Goal: Information Seeking & Learning: Understand process/instructions

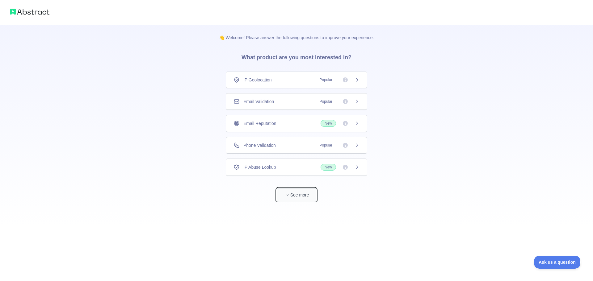
click at [302, 198] on button "See more" at bounding box center [297, 195] width 40 height 14
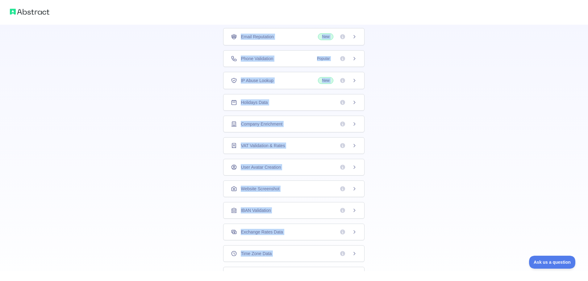
scroll to position [24, 0]
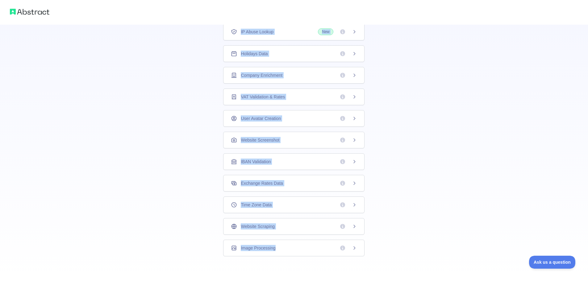
drag, startPoint x: 218, startPoint y: 67, endPoint x: 283, endPoint y: 296, distance: 238.2
click at [283, 170] on html "👋 Welcome! Please answer the following questions to improve your experience. Wh…" at bounding box center [294, 28] width 588 height 281
copy div "IP Geolocation Popular Email Validation Popular Email Reputation New Phone Vali…"
click at [180, 137] on div "👋 Welcome! Please answer the following questions to improve your experience. Wh…" at bounding box center [294, 84] width 588 height 393
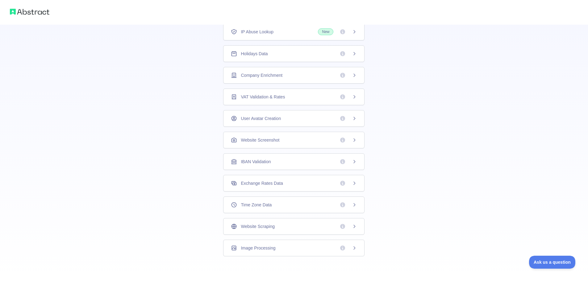
click at [281, 70] on div "Company Enrichment" at bounding box center [293, 75] width 141 height 17
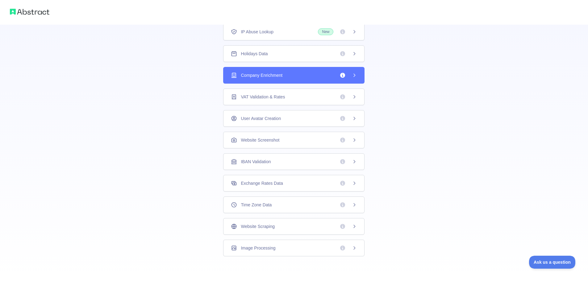
click at [281, 70] on div "👋 Welcome! Please answer the following questions to improve your experience. Wh…" at bounding box center [294, 28] width 588 height 281
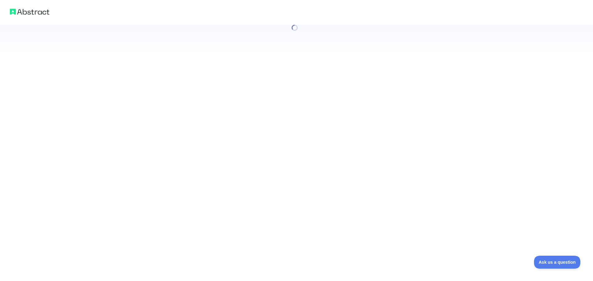
click at [281, 70] on div at bounding box center [296, 140] width 593 height 281
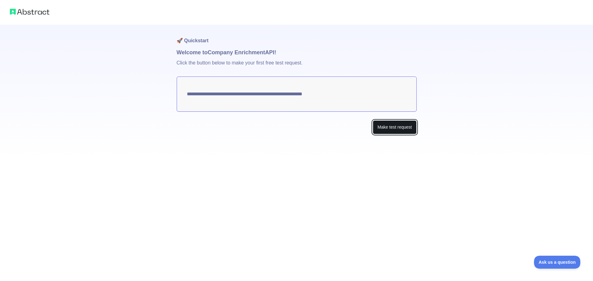
click at [391, 131] on button "Make test request" at bounding box center [395, 127] width 44 height 14
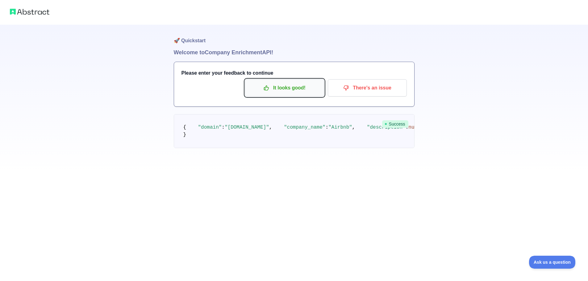
click at [293, 85] on p "It looks good!" at bounding box center [285, 88] width 70 height 11
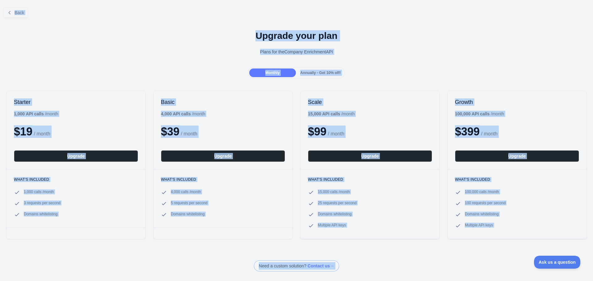
click at [150, 55] on div "Upgrade your plan Plans for the Company Enrichment API" at bounding box center [296, 45] width 593 height 44
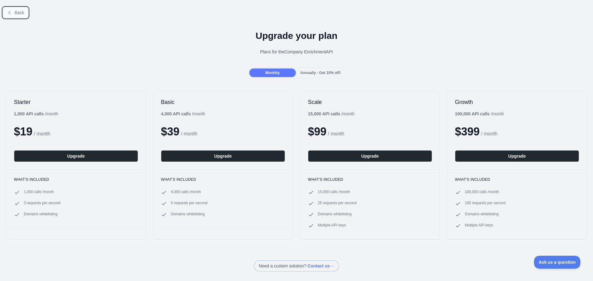
click at [15, 10] on span "Back" at bounding box center [20, 12] width 10 height 5
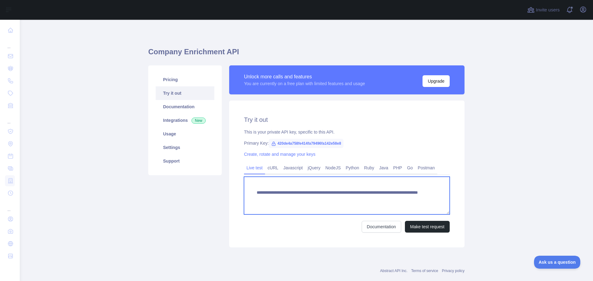
click at [273, 190] on textarea "**********" at bounding box center [347, 196] width 206 height 38
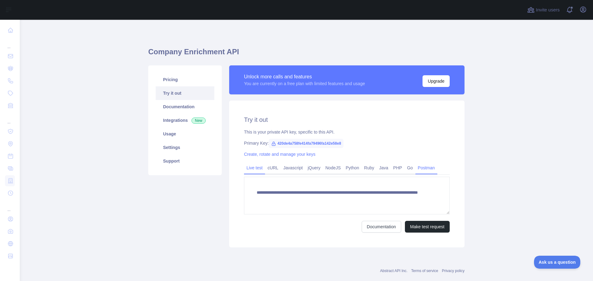
click at [420, 171] on link "Postman" at bounding box center [426, 168] width 22 height 10
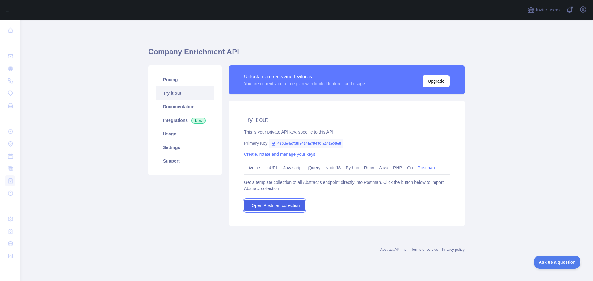
click at [270, 207] on span "Open Postman collection" at bounding box center [276, 206] width 48 height 6
click at [308, 146] on span "420de4a758fe414fa79496fa142e58e8" at bounding box center [306, 143] width 75 height 9
click at [308, 144] on span "420de4a758fe414fa79496fa142e58e8" at bounding box center [306, 143] width 75 height 9
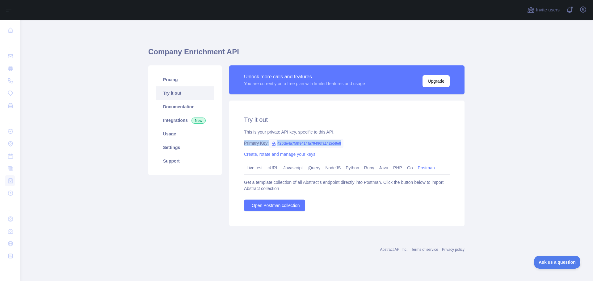
click at [310, 145] on span "420de4a758fe414fa79496fa142e58e8" at bounding box center [306, 143] width 75 height 9
click at [326, 208] on div "Get a template collection of all Abstract's endpoint directly into Postman. Cli…" at bounding box center [347, 195] width 206 height 32
click at [291, 141] on span "420de4a758fe414fa79496fa142e58e8" at bounding box center [306, 143] width 75 height 9
click at [291, 142] on span "420de4a758fe414fa79496fa142e58e8" at bounding box center [306, 143] width 75 height 9
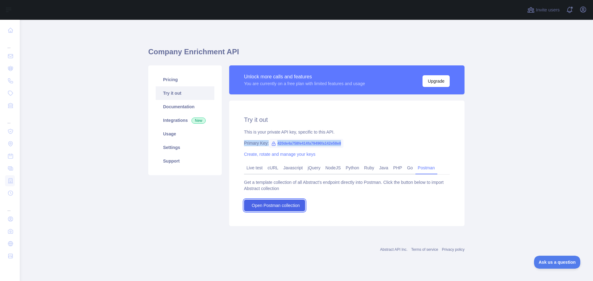
click at [289, 203] on span "Open Postman collection" at bounding box center [276, 206] width 48 height 6
click at [180, 111] on link "Documentation" at bounding box center [185, 107] width 59 height 14
click at [291, 144] on span "420de4a758fe414fa79496fa142e58e8" at bounding box center [306, 143] width 75 height 9
click at [291, 145] on span "420de4a758fe414fa79496fa142e58e8" at bounding box center [306, 143] width 75 height 9
click at [304, 141] on span "420de4a758fe414fa79496fa142e58e8" at bounding box center [306, 143] width 75 height 9
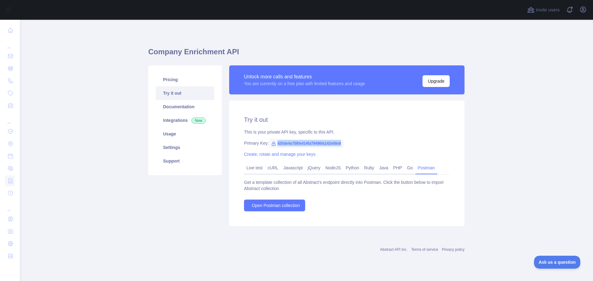
click at [304, 141] on span "420de4a758fe414fa79496fa142e58e8" at bounding box center [306, 143] width 75 height 9
